Goal: Task Accomplishment & Management: Manage account settings

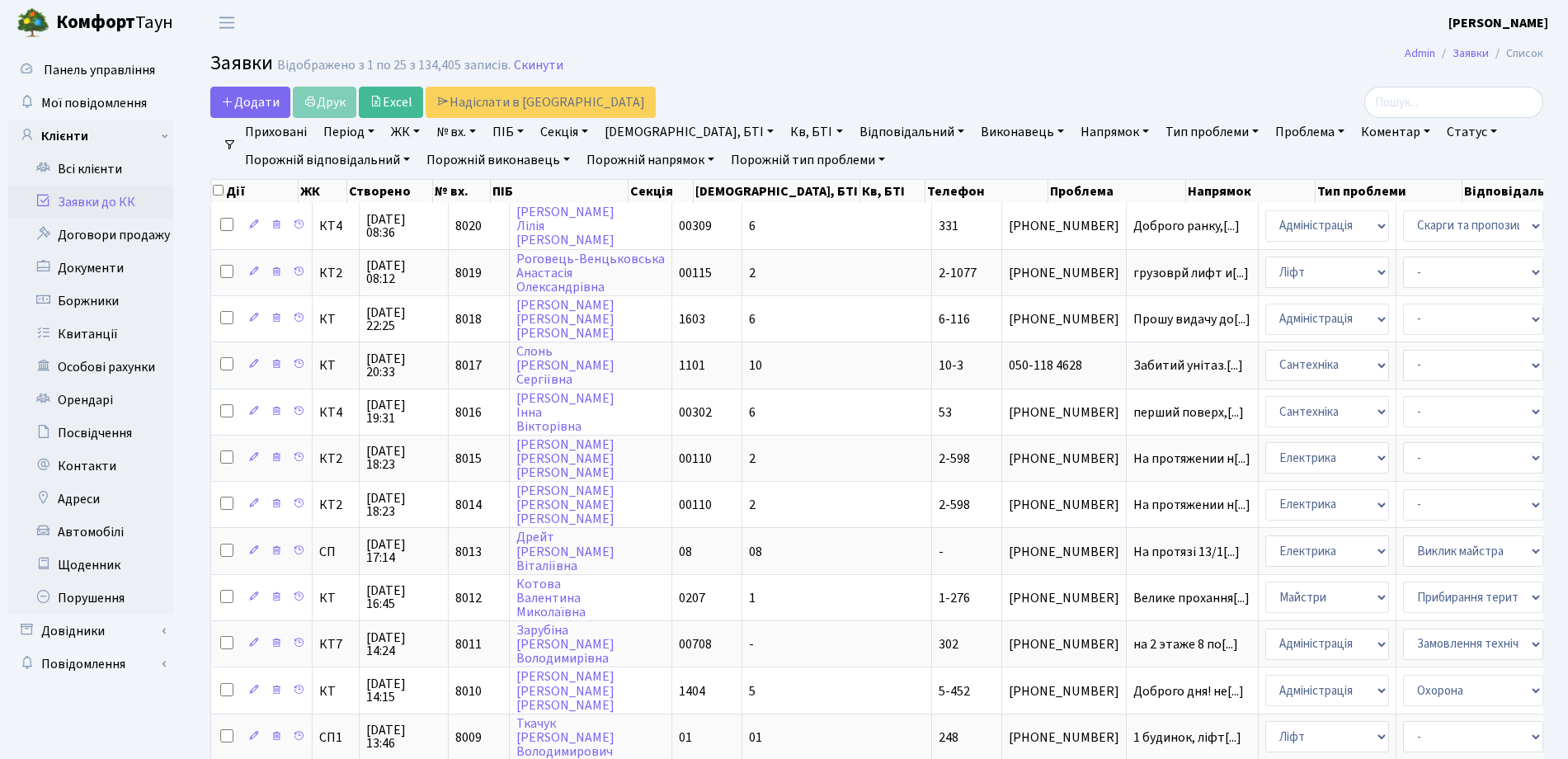
select select "25"
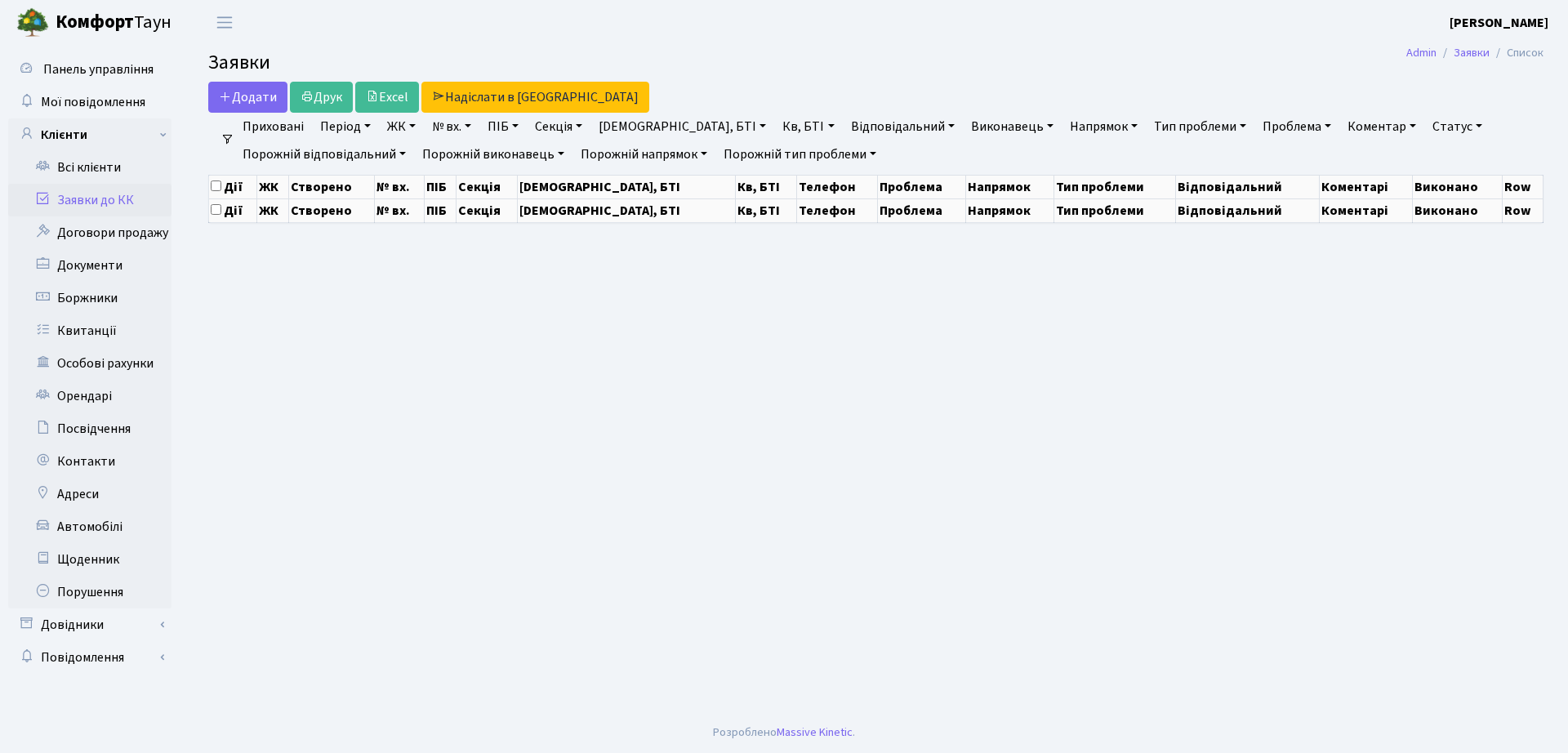
select select "25"
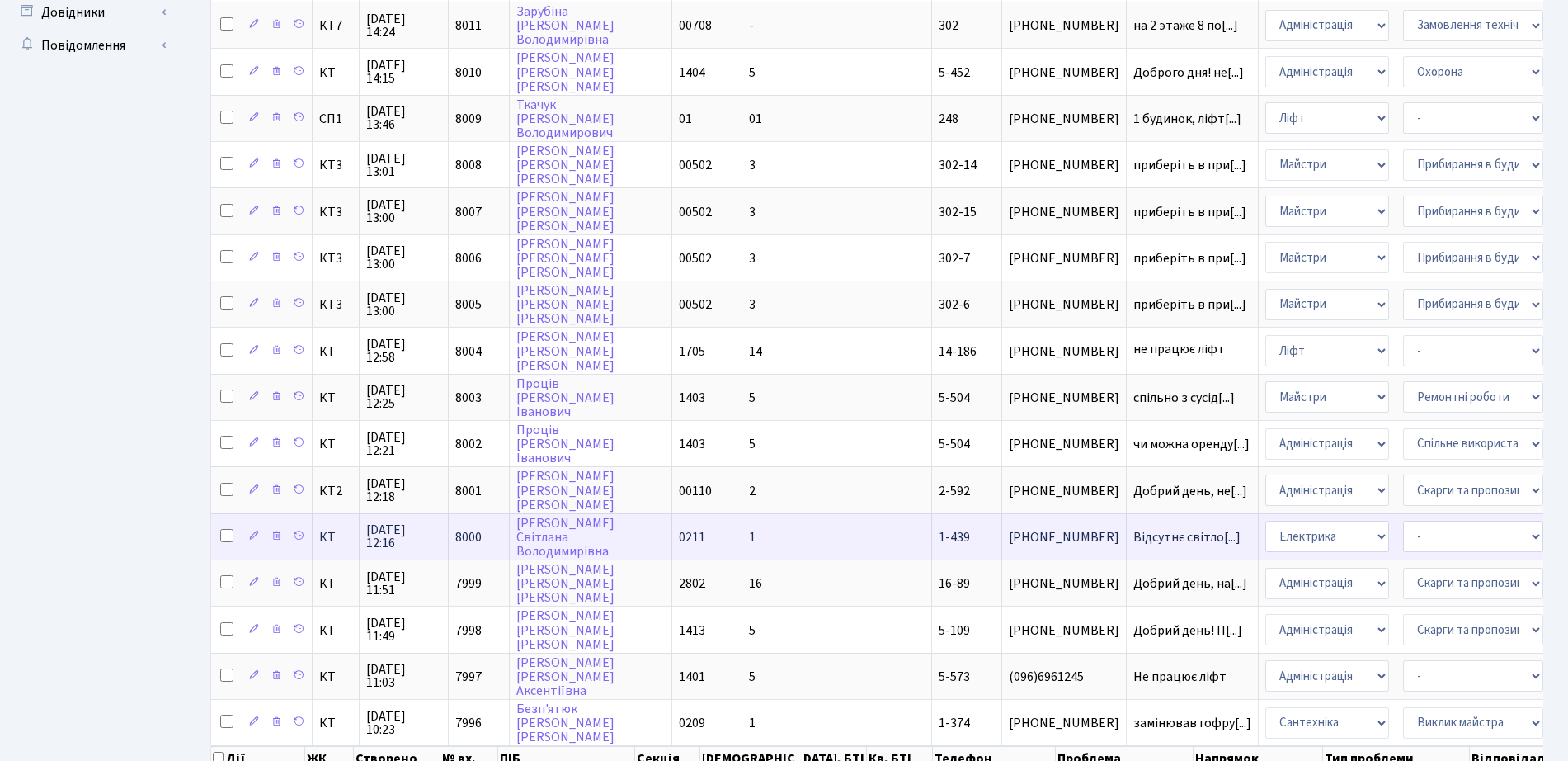
scroll to position [731, 0]
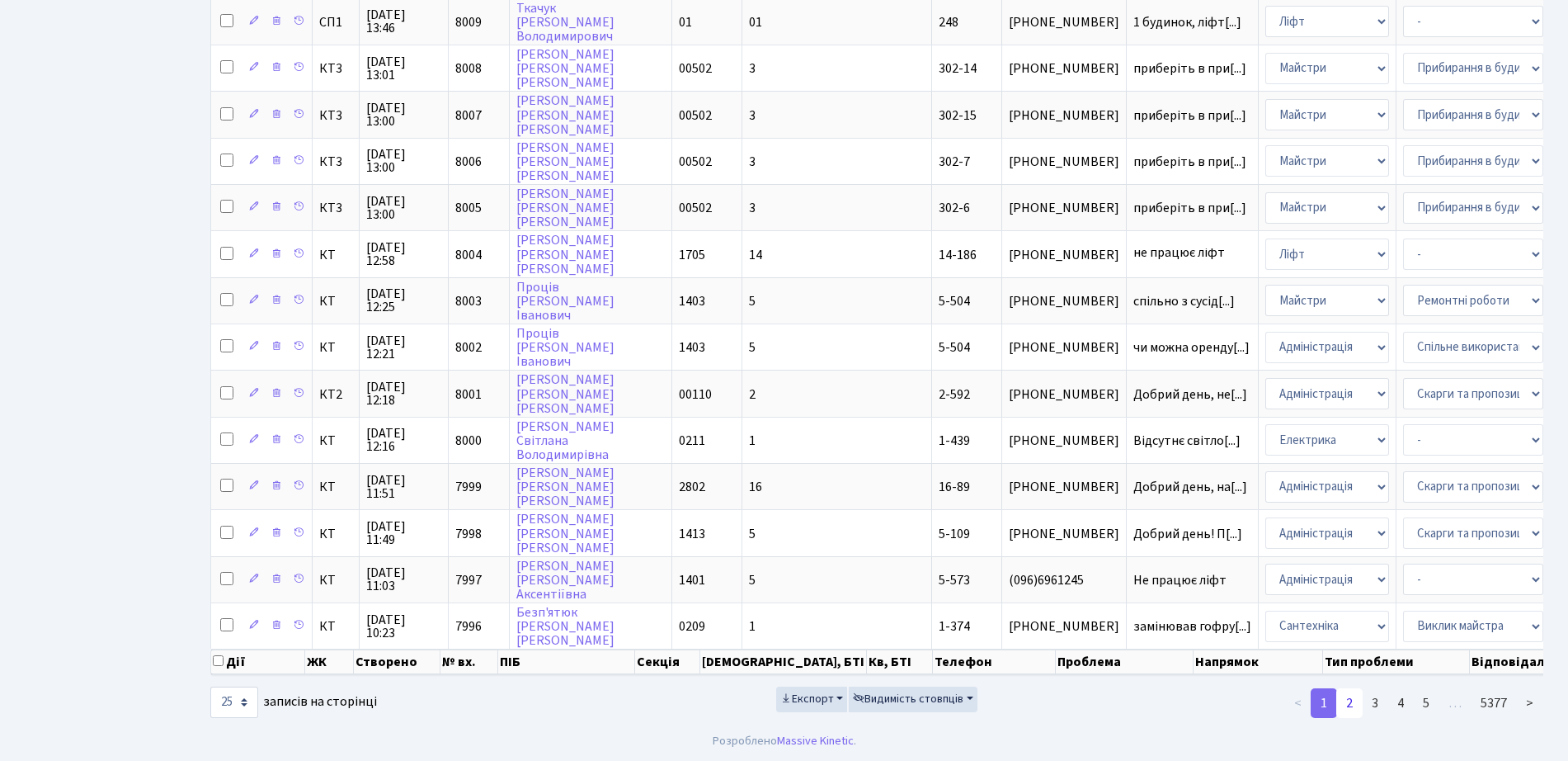
click at [1347, 704] on link "2" at bounding box center [1350, 702] width 26 height 29
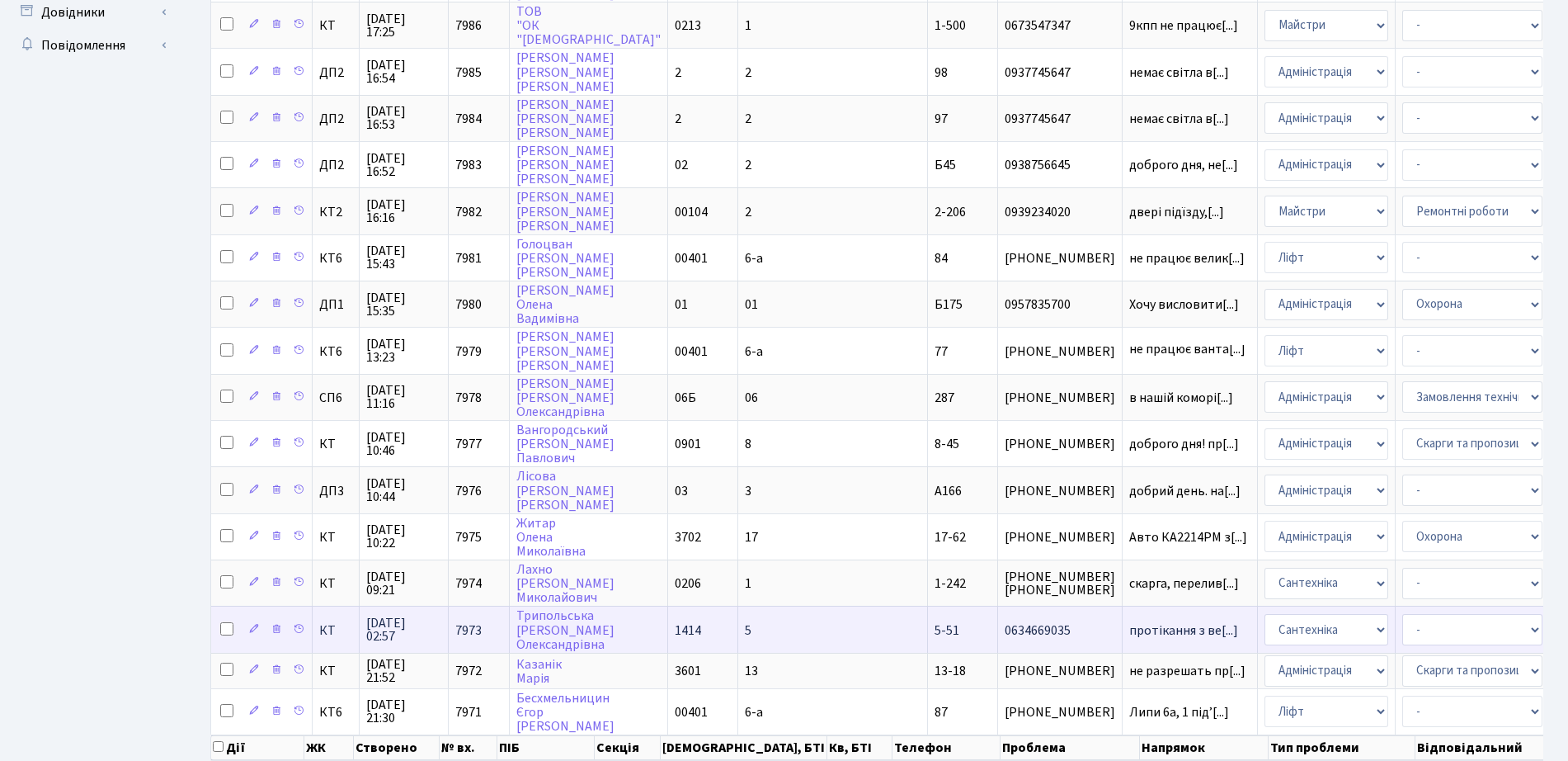
scroll to position [720, 0]
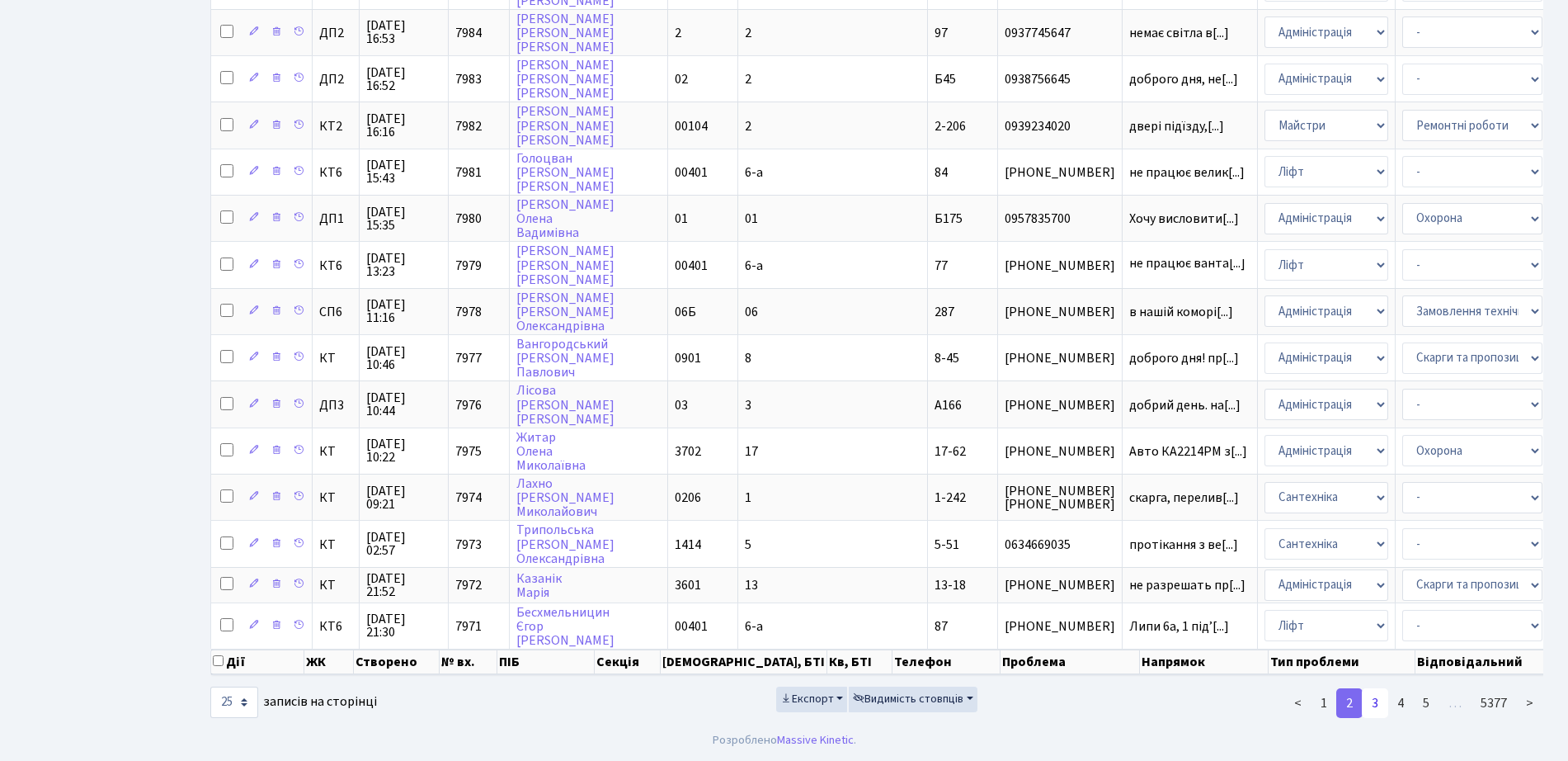
click at [1385, 704] on link "3" at bounding box center [1375, 702] width 26 height 29
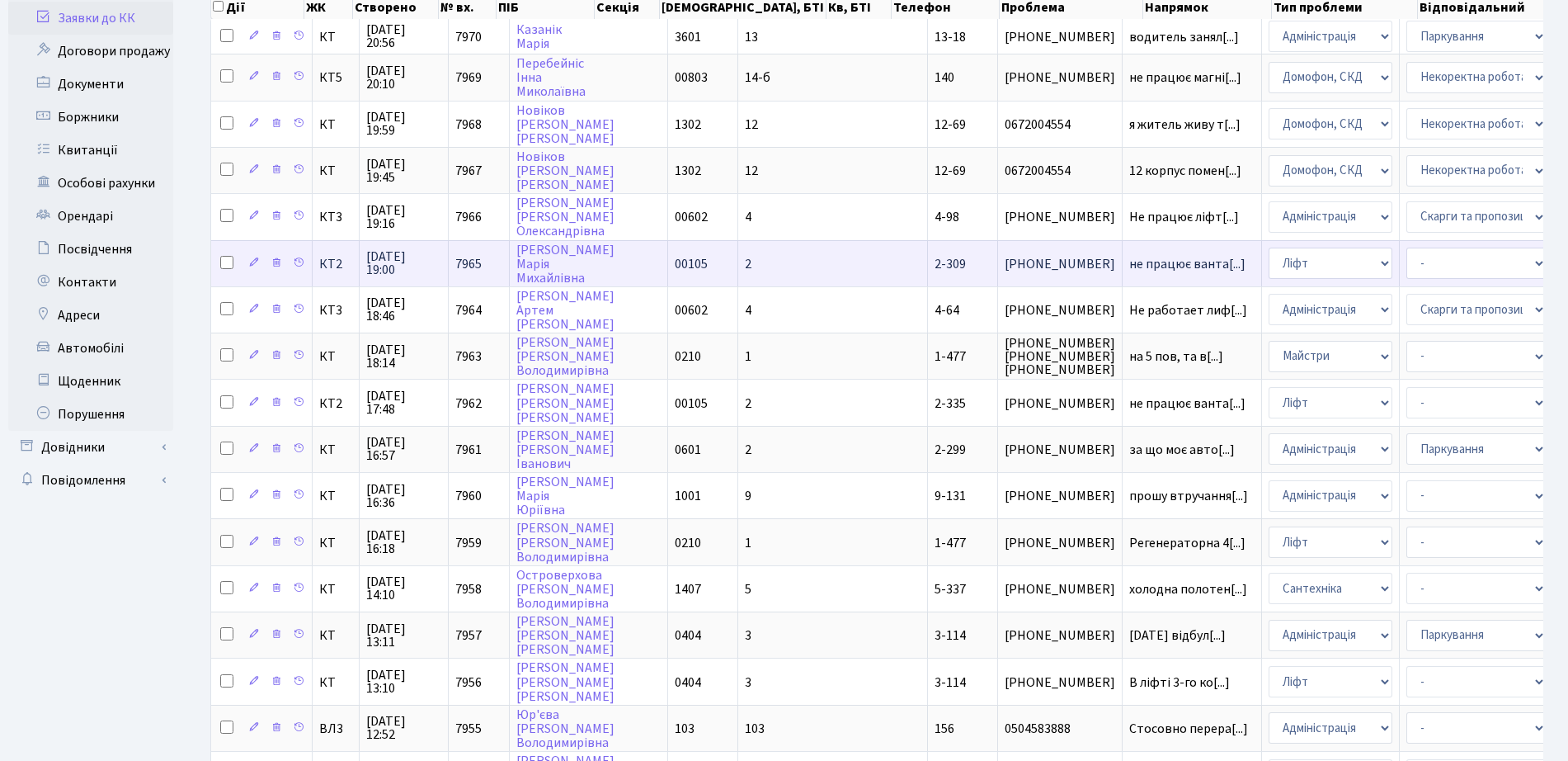
scroll to position [207, 0]
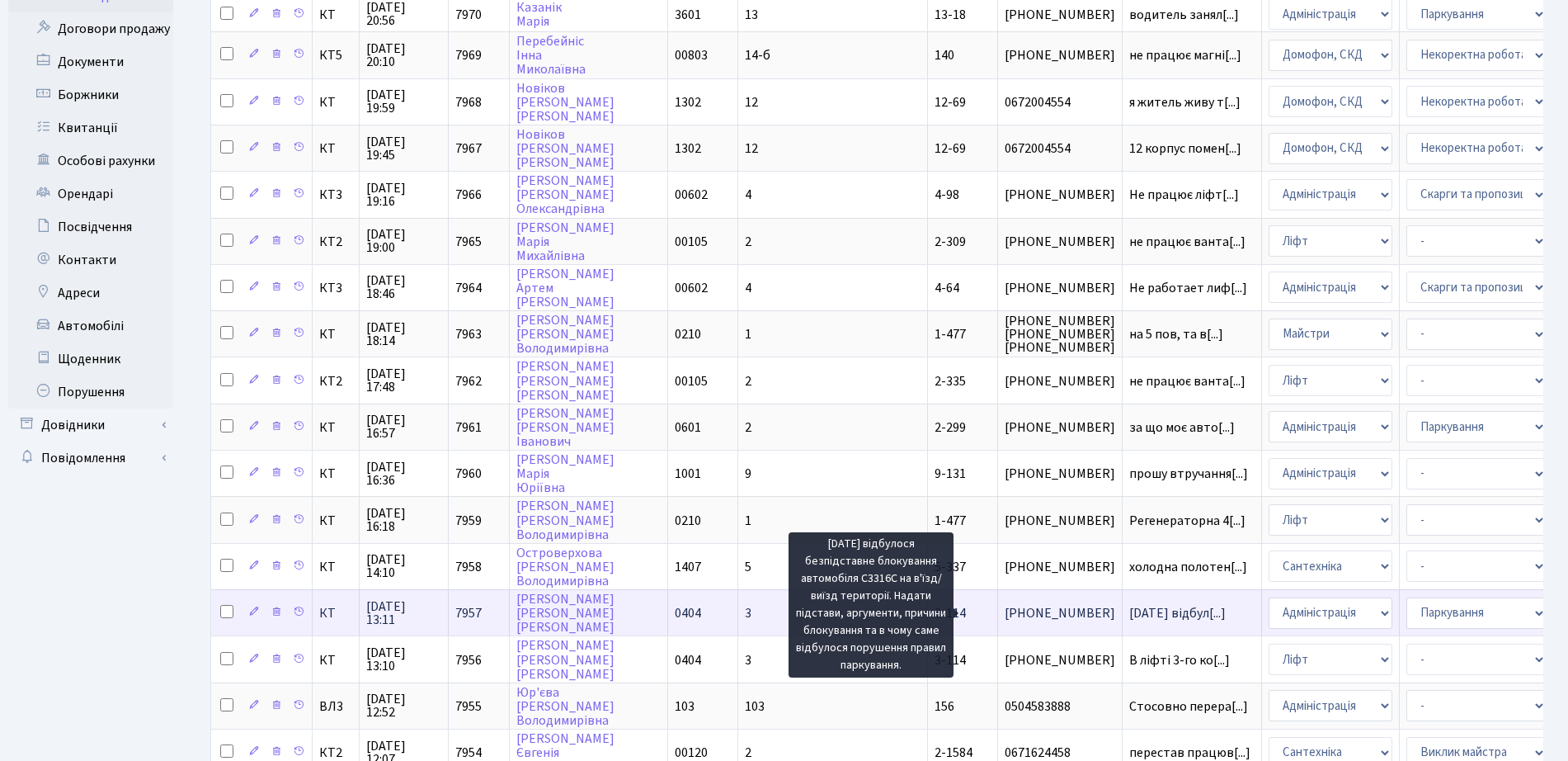
click at [1129, 615] on span "12.09.25 відбул[...]" at bounding box center [1177, 613] width 97 height 19
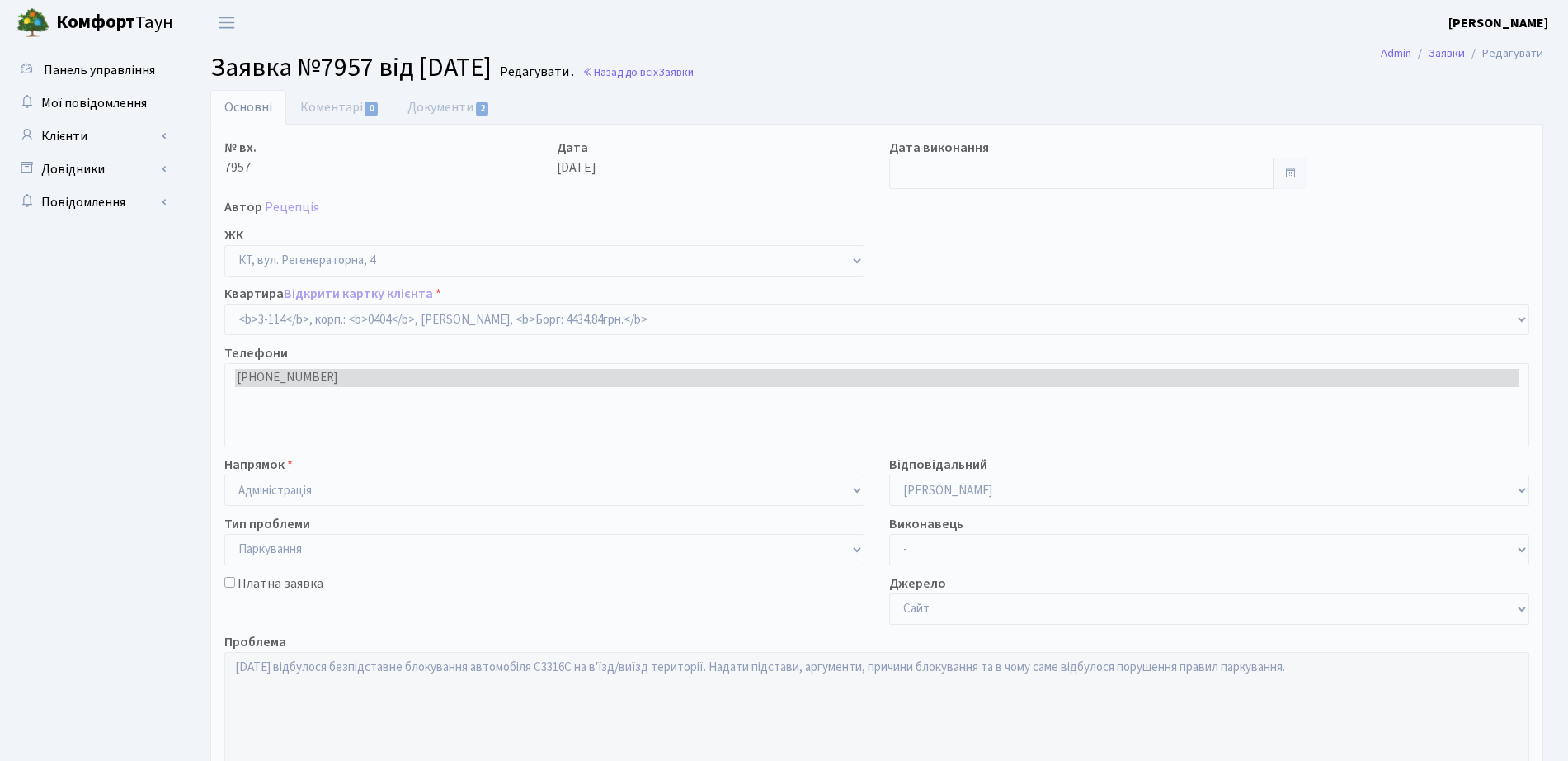
select select "923"
select select "66"
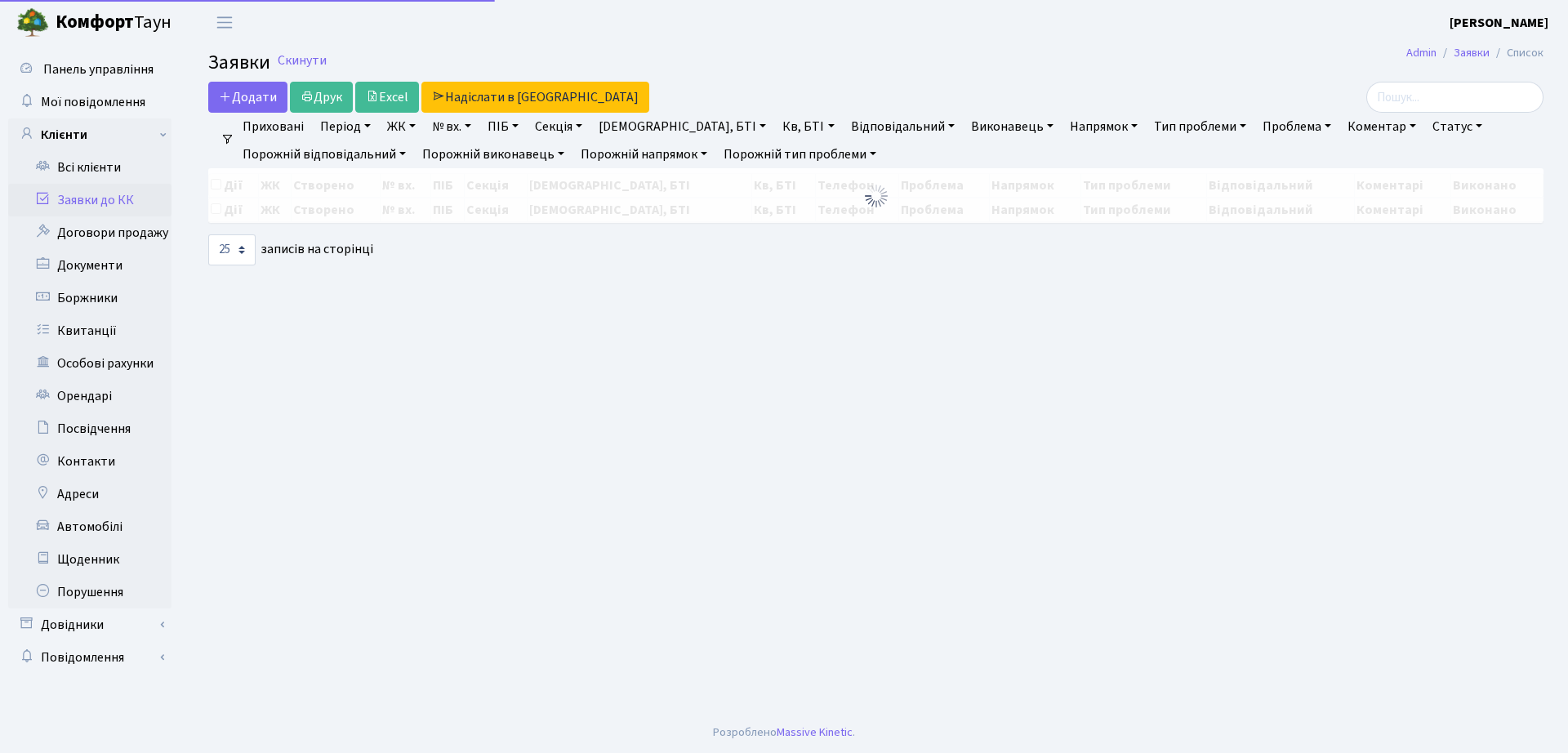
select select "25"
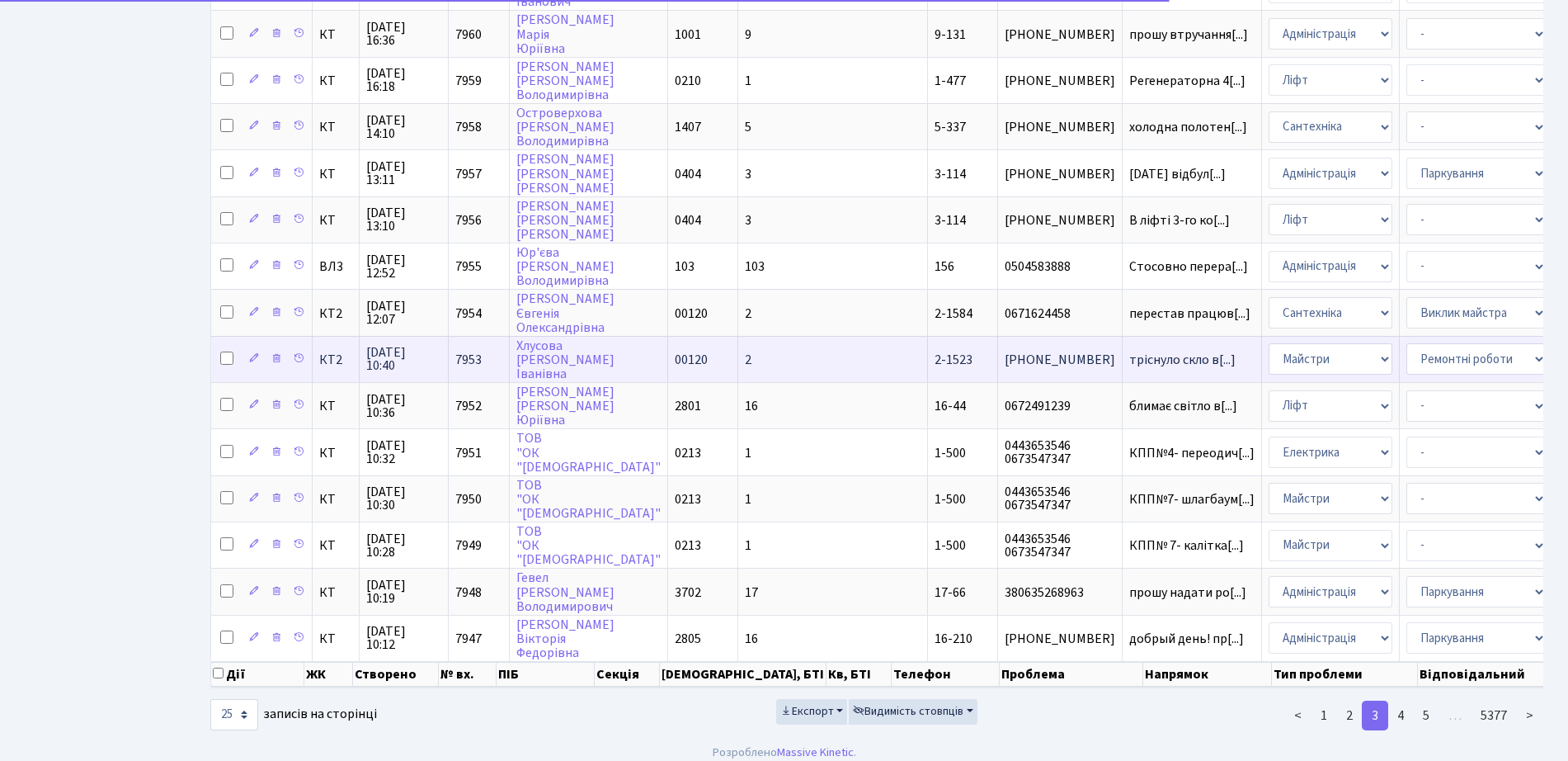
scroll to position [720, 0]
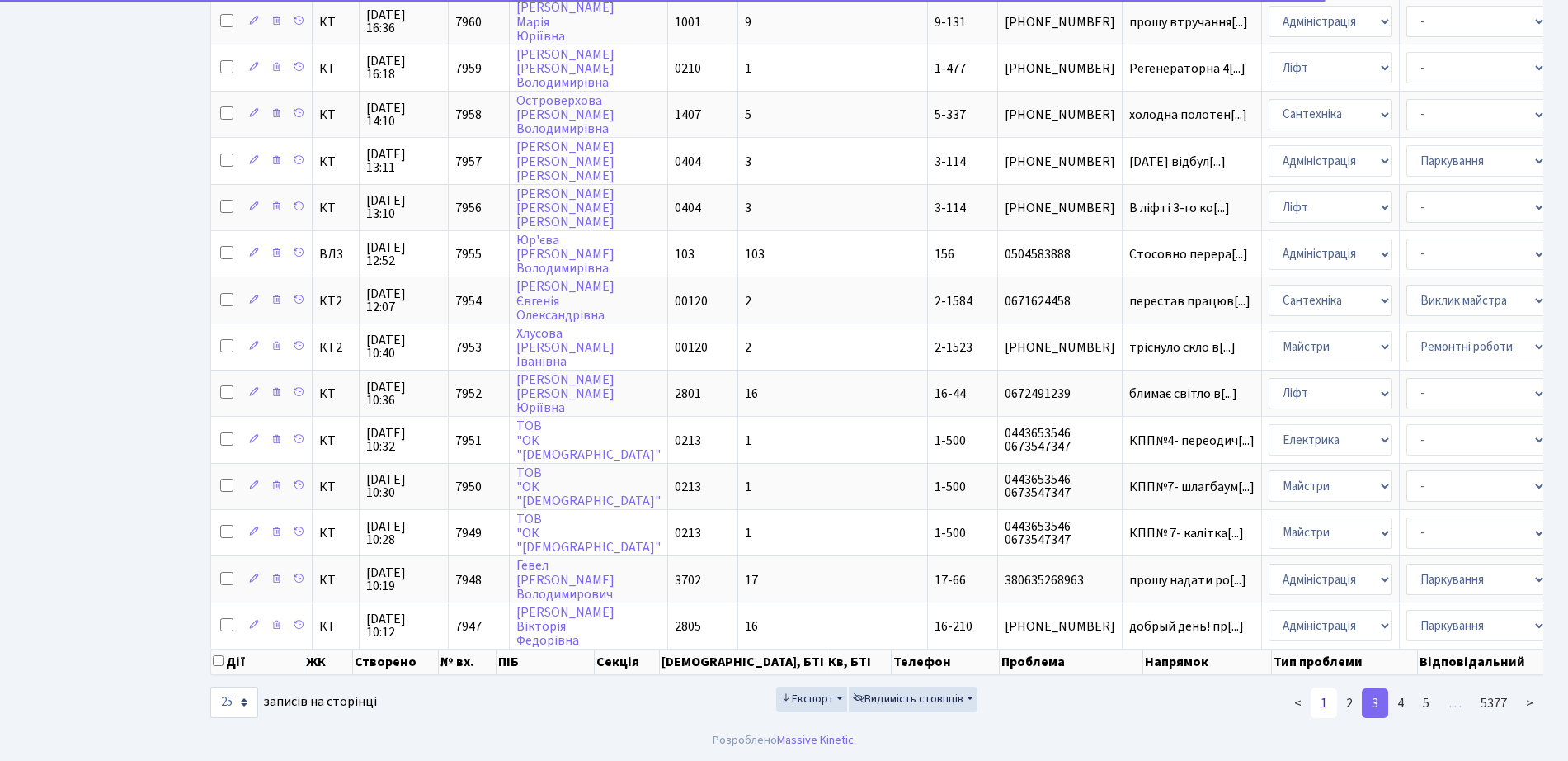
click at [1331, 714] on link "1" at bounding box center [1323, 702] width 26 height 29
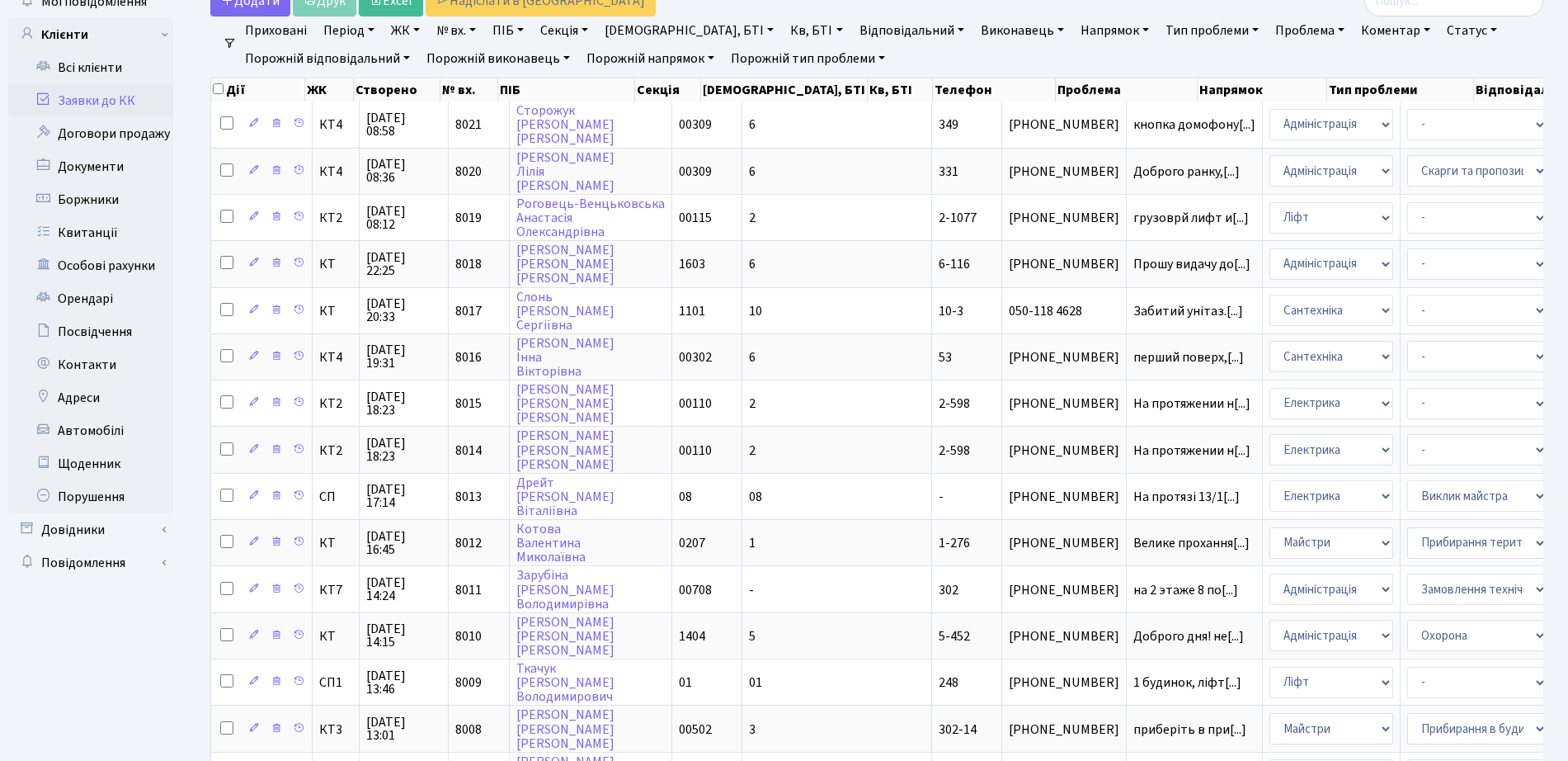
scroll to position [0, 0]
